Goal: Entertainment & Leisure: Consume media (video, audio)

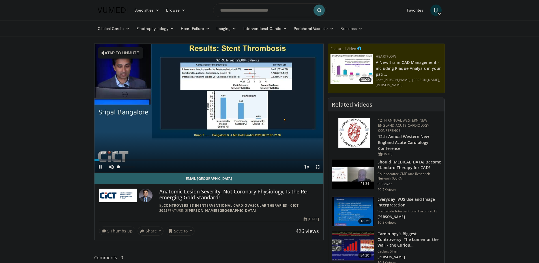
click at [109, 166] on span "Video Player" at bounding box center [111, 166] width 11 height 11
click at [131, 166] on div "81%" at bounding box center [126, 167] width 16 height 2
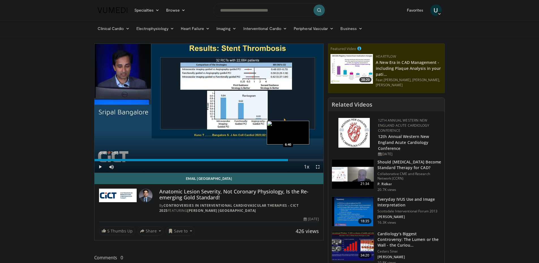
click at [288, 160] on div "Progress Bar" at bounding box center [288, 160] width 1 height 2
click at [274, 157] on div "Loaded : 100.00% 6:11 6:11" at bounding box center [208, 158] width 229 height 5
